Goal: Find specific page/section: Find specific page/section

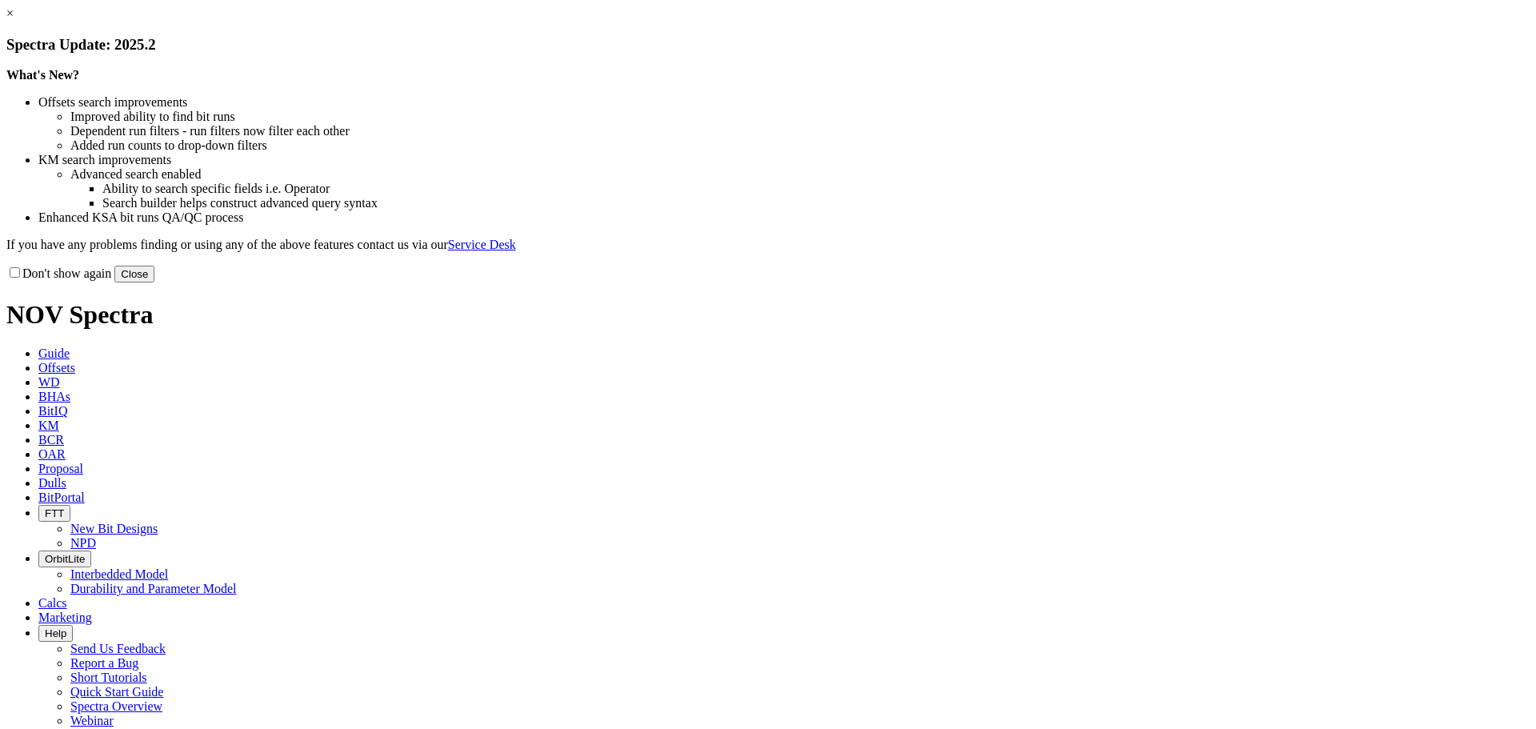
drag, startPoint x: 1088, startPoint y: 435, endPoint x: 906, endPoint y: 366, distance: 195.2
click at [154, 282] on button "Close" at bounding box center [134, 274] width 40 height 17
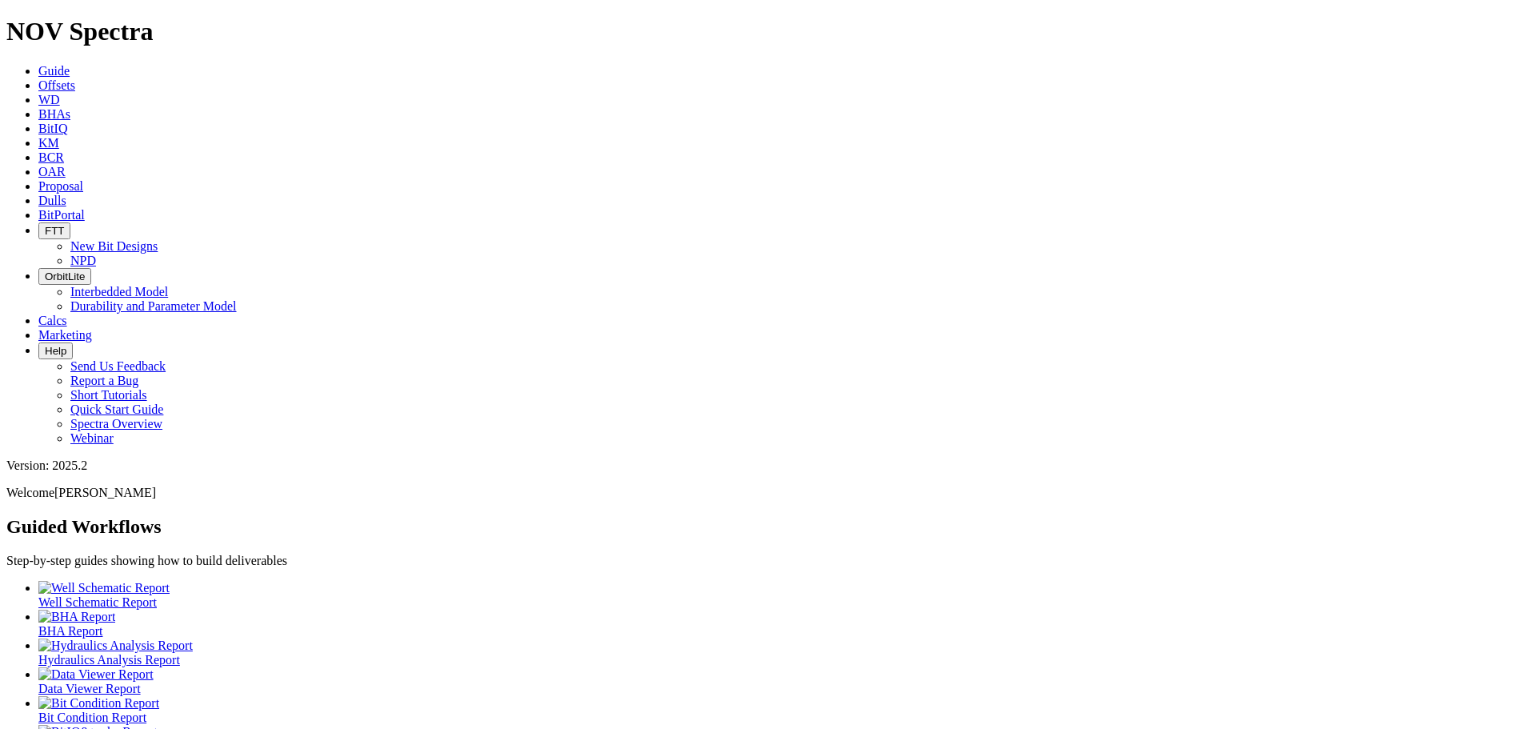
click at [75, 78] on span "Offsets" at bounding box center [56, 85] width 37 height 14
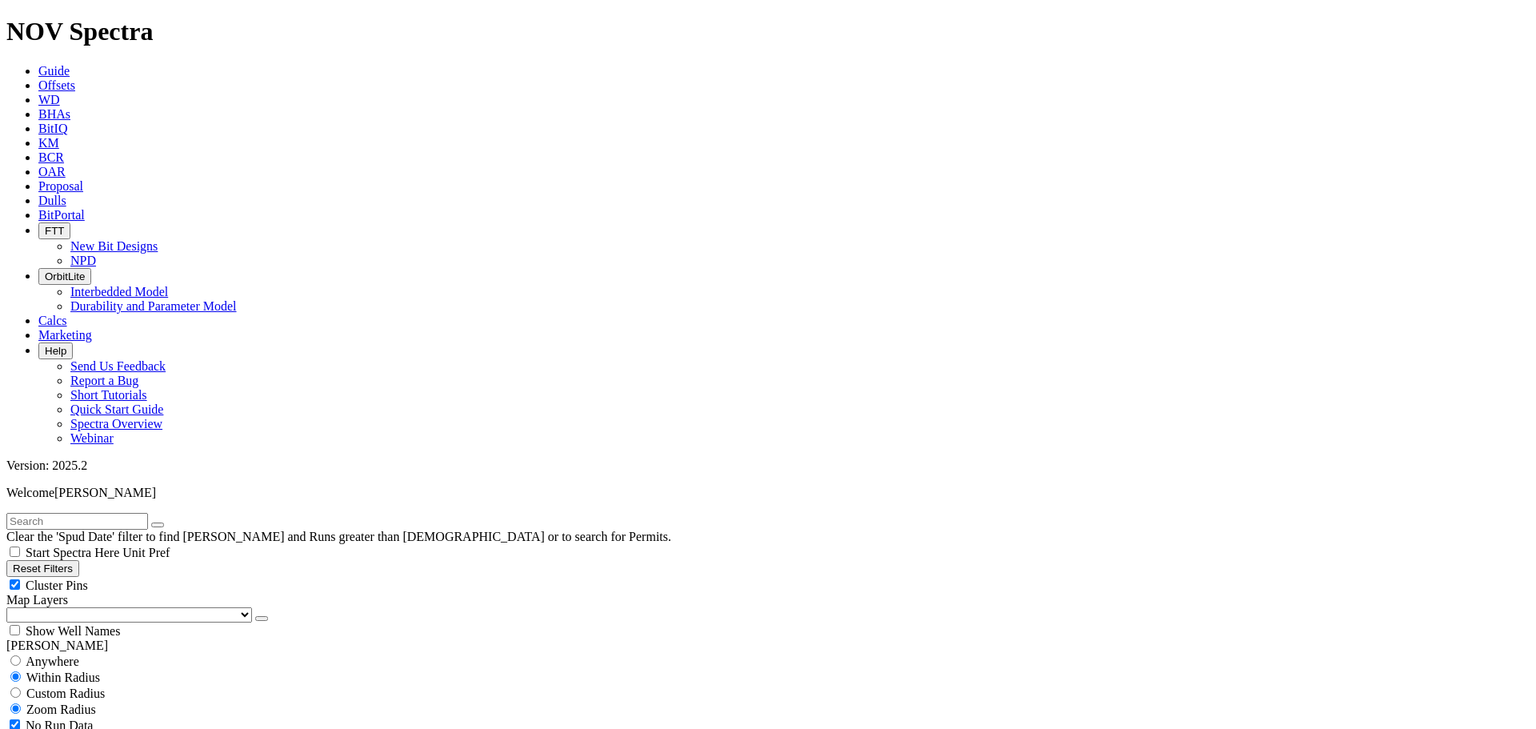
click at [133, 513] on input "text" at bounding box center [77, 521] width 142 height 17
type input "[PERSON_NAME]"
click at [158, 525] on icon "button" at bounding box center [158, 525] width 0 height 0
